Goal: Transaction & Acquisition: Purchase product/service

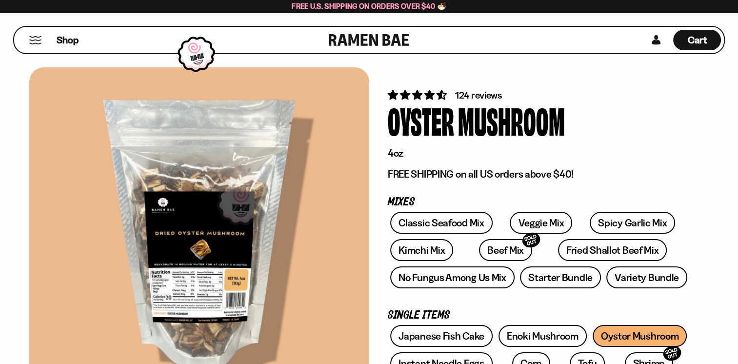
scroll to position [49, 0]
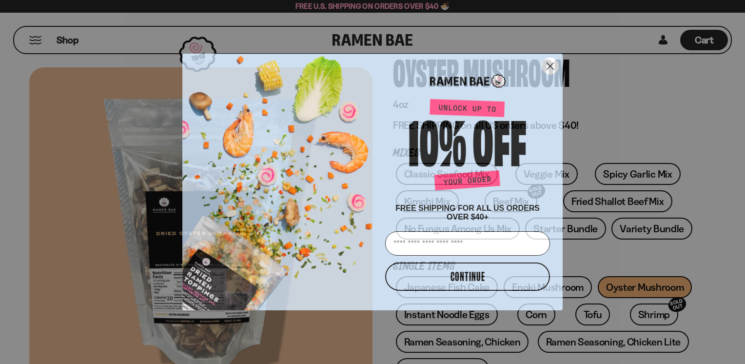
click at [544, 66] on circle "Close dialog" at bounding box center [550, 66] width 16 height 16
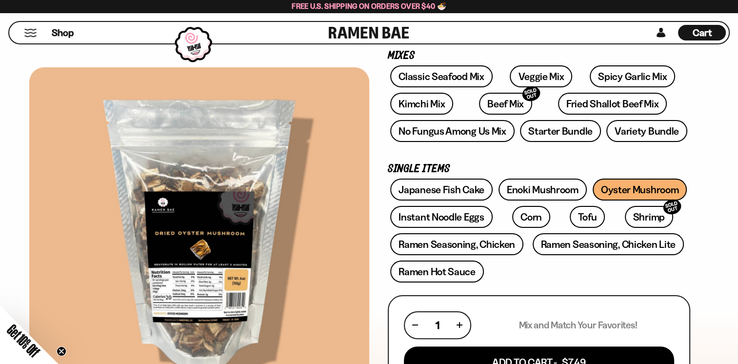
scroll to position [195, 0]
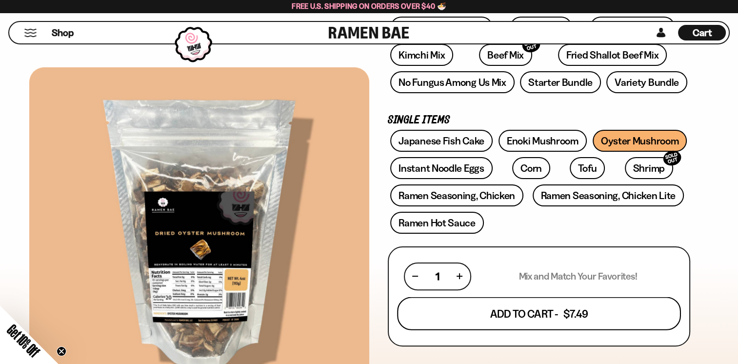
click at [513, 312] on button "Add To Cart - $7.49" at bounding box center [539, 312] width 284 height 33
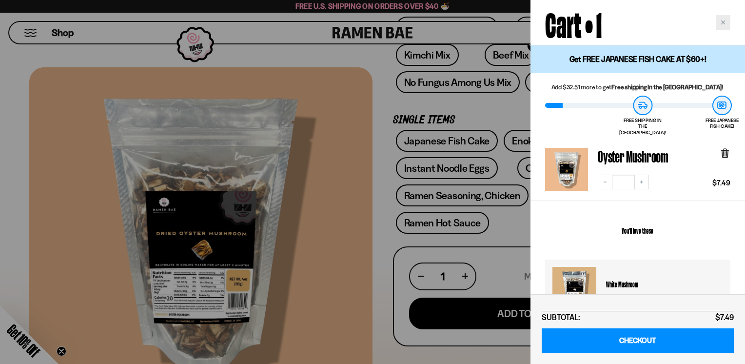
click at [721, 21] on icon "Close cart" at bounding box center [723, 22] width 4 height 4
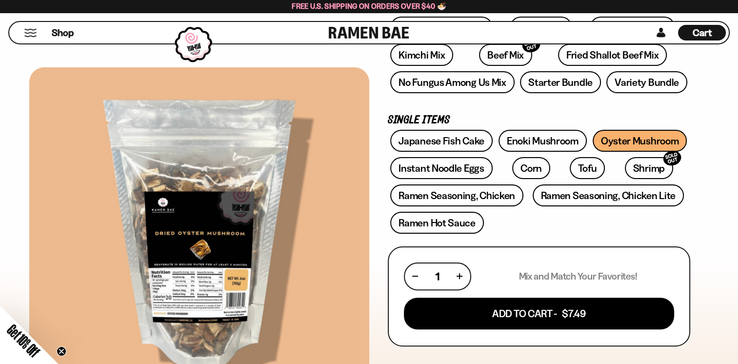
scroll to position [0, 0]
